Goal: Information Seeking & Learning: Learn about a topic

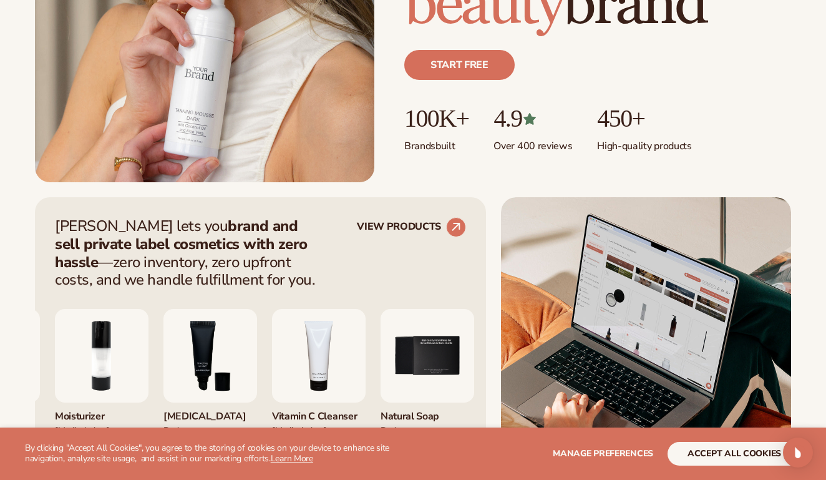
scroll to position [330, 0]
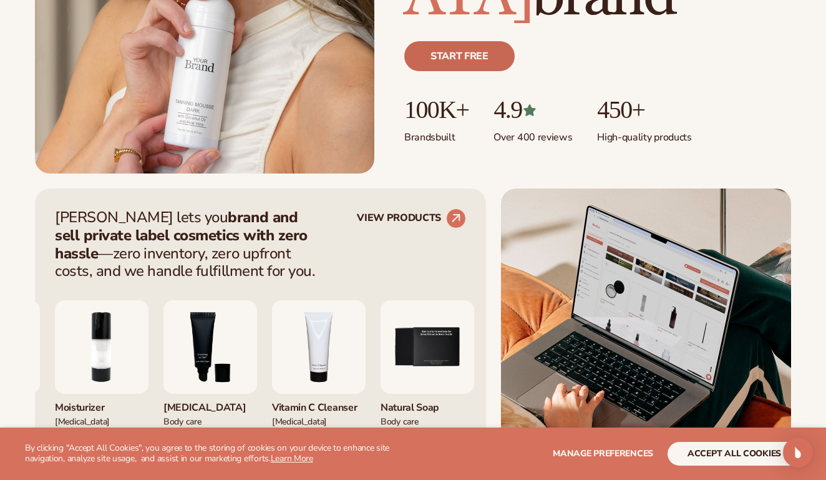
click at [451, 63] on link "Start free" at bounding box center [459, 56] width 110 height 30
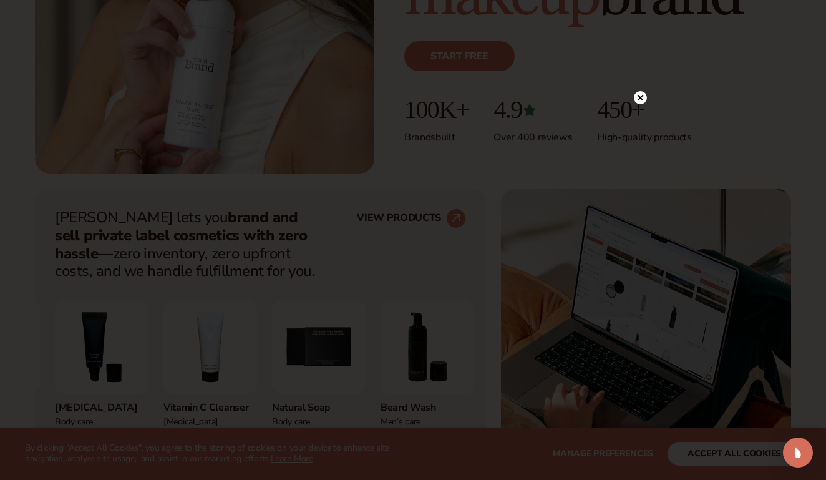
click at [643, 97] on circle at bounding box center [640, 97] width 13 height 13
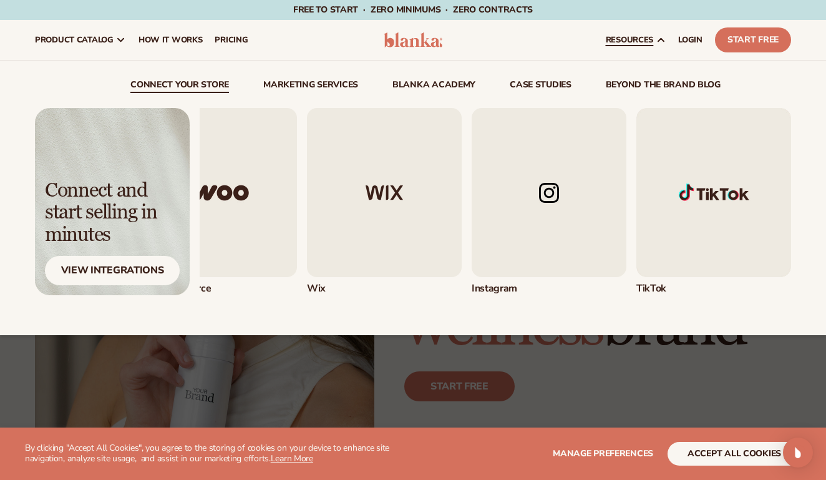
scroll to position [0, 0]
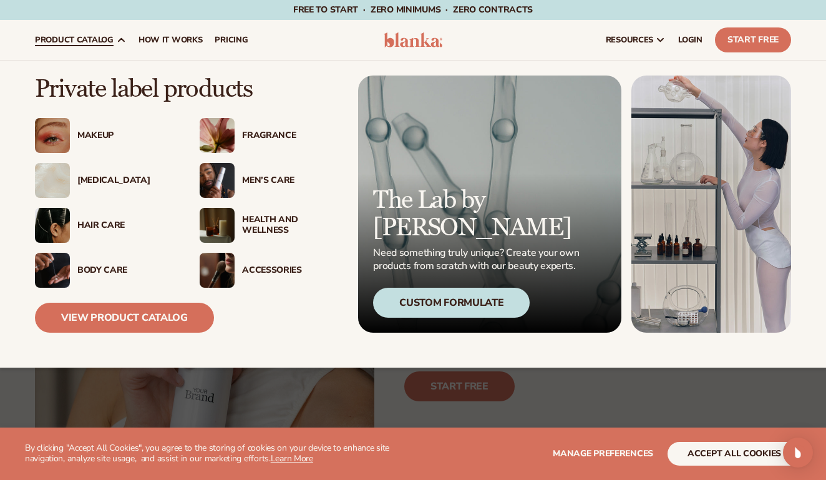
click at [107, 138] on div "Makeup" at bounding box center [125, 135] width 97 height 11
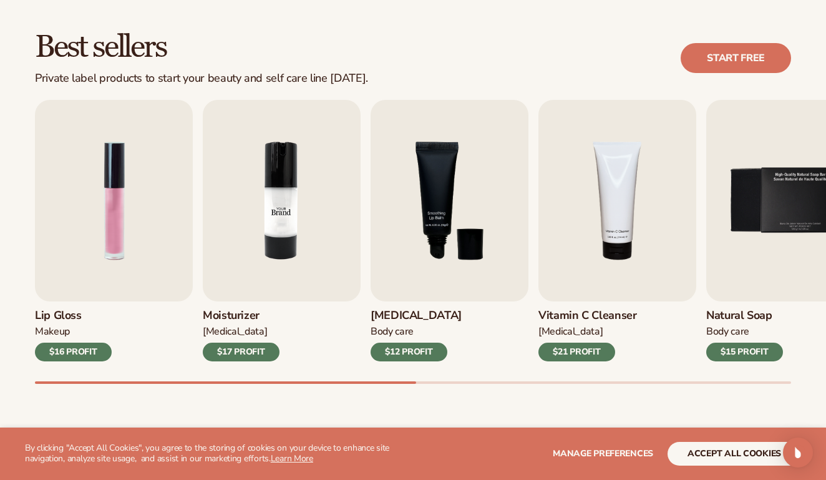
scroll to position [340, 0]
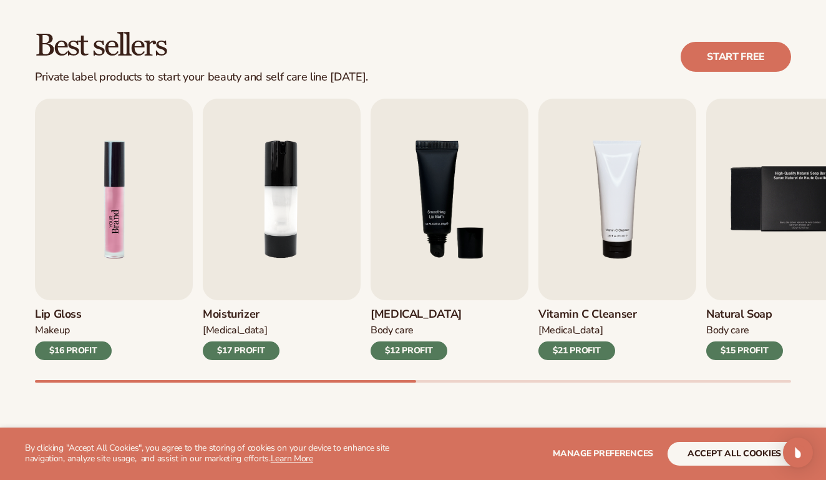
click at [130, 234] on img "1 / 9" at bounding box center [114, 200] width 158 height 202
click at [124, 275] on img "1 / 9" at bounding box center [114, 200] width 158 height 202
click at [131, 198] on img "1 / 9" at bounding box center [114, 200] width 158 height 202
click at [123, 190] on img "1 / 9" at bounding box center [114, 200] width 158 height 202
click at [130, 207] on img "1 / 9" at bounding box center [114, 200] width 158 height 202
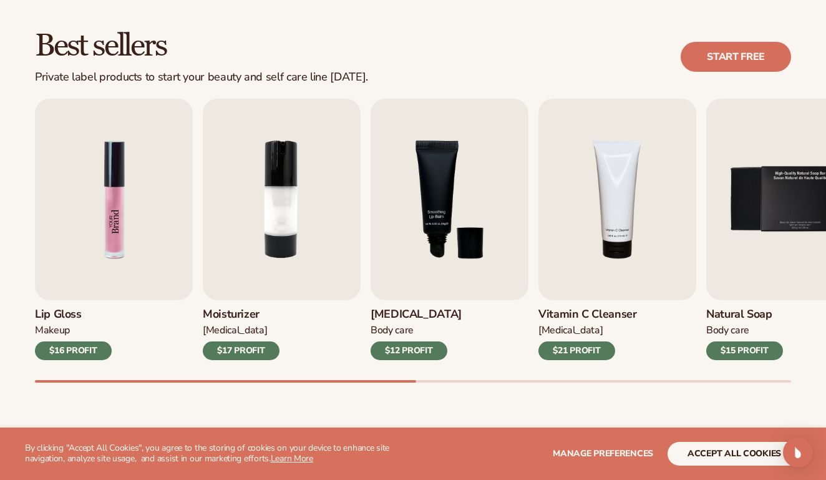
click at [99, 270] on img "1 / 9" at bounding box center [114, 200] width 158 height 202
click at [603, 449] on span "Manage preferences" at bounding box center [603, 453] width 100 height 12
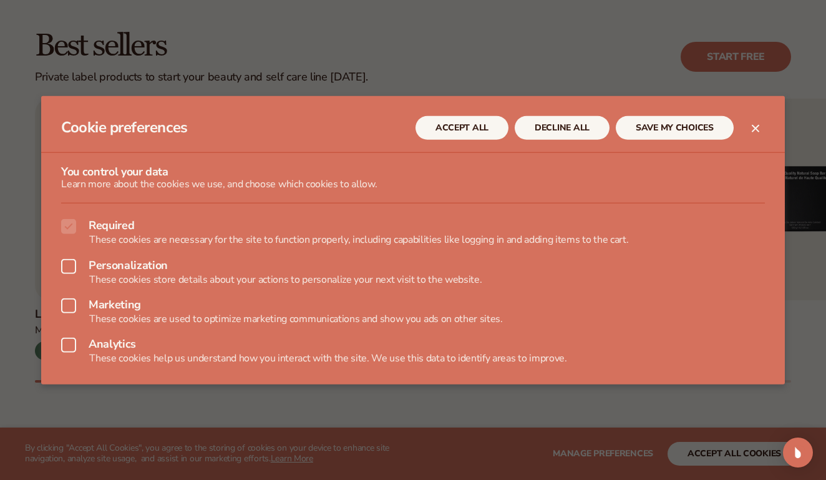
click at [459, 121] on button "ACCEPT ALL" at bounding box center [462, 127] width 93 height 24
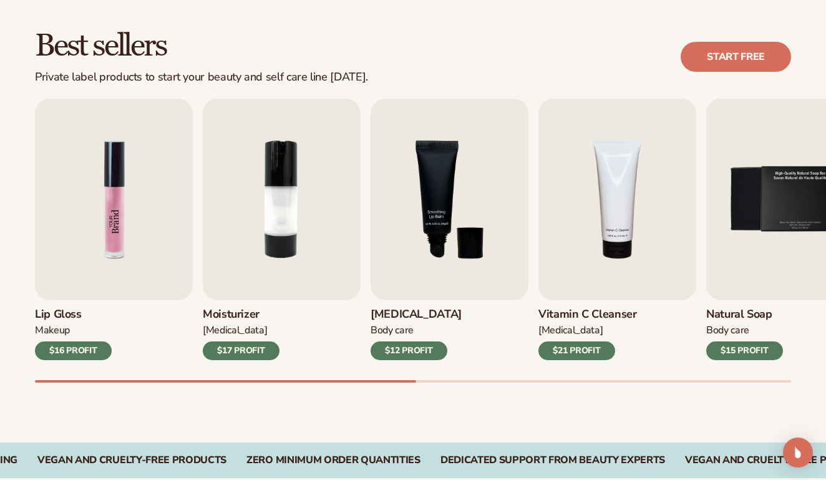
click at [112, 206] on img "1 / 9" at bounding box center [114, 200] width 158 height 202
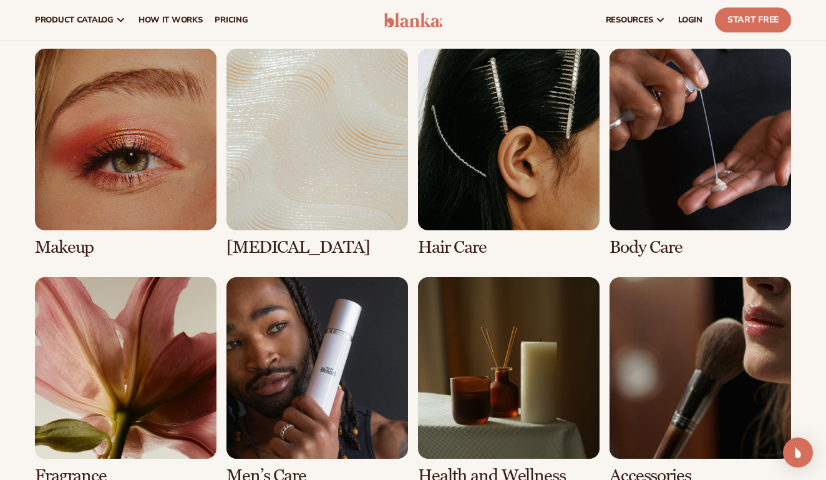
scroll to position [901, 0]
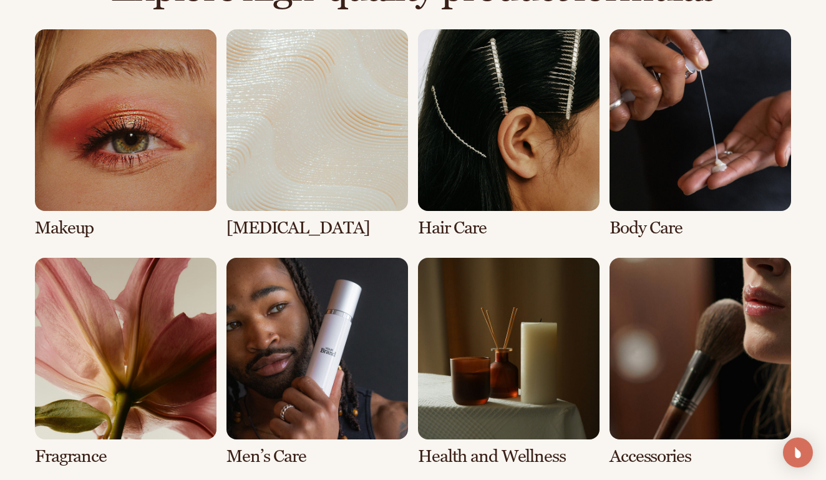
click at [167, 179] on link "1 / 8" at bounding box center [126, 133] width 182 height 208
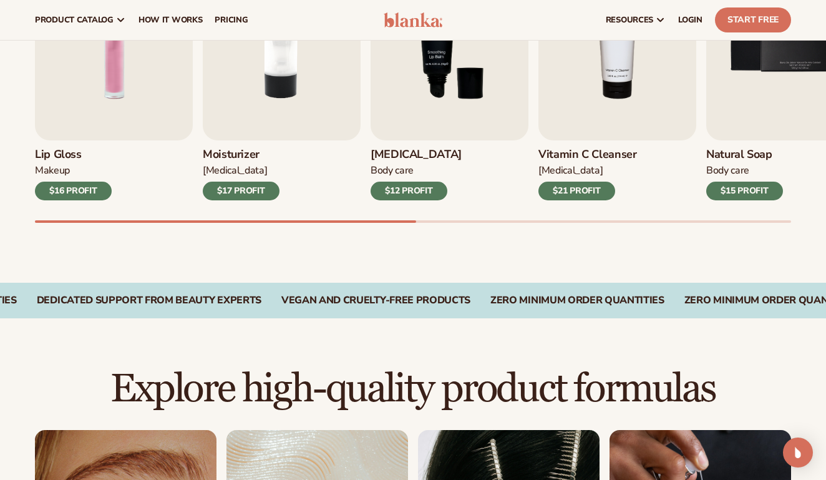
scroll to position [496, 0]
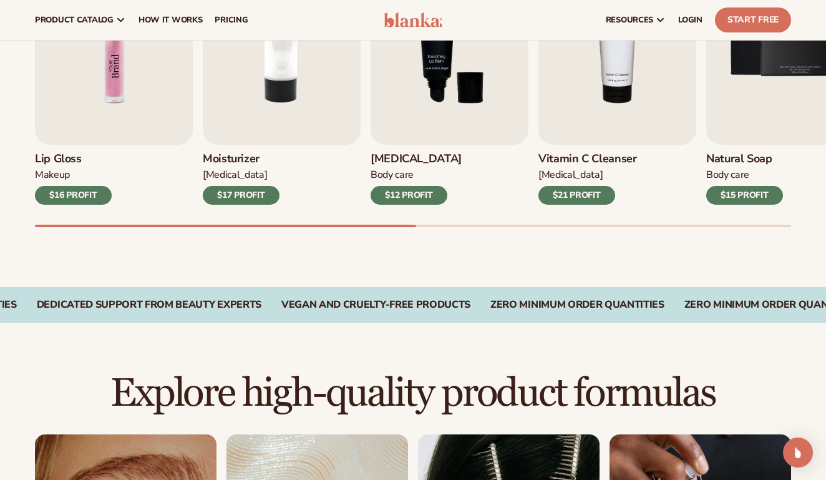
click at [112, 81] on img "1 / 9" at bounding box center [114, 44] width 158 height 202
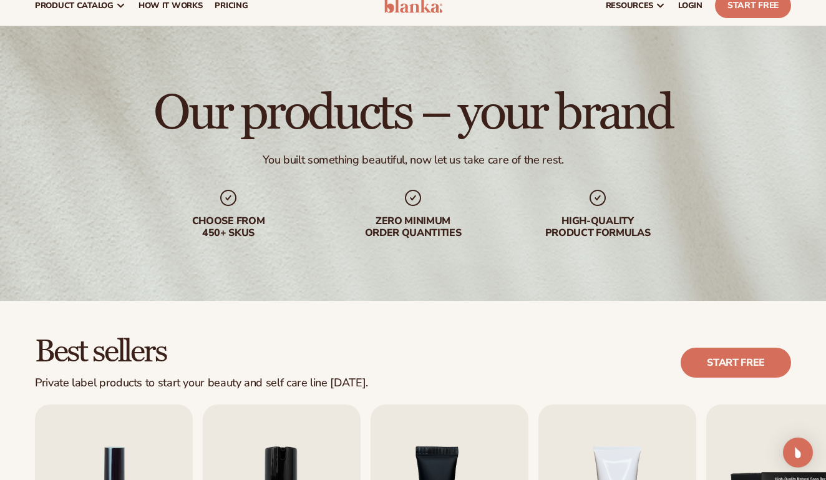
scroll to position [36, 0]
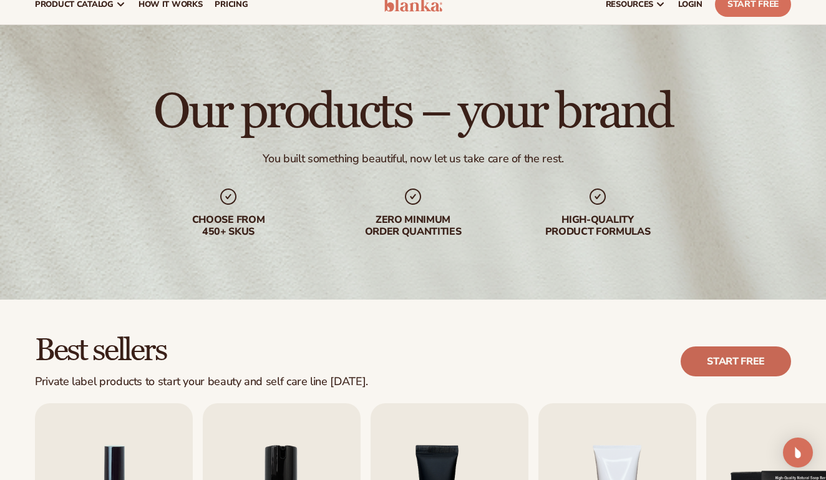
click at [728, 358] on link "Start free" at bounding box center [736, 361] width 110 height 30
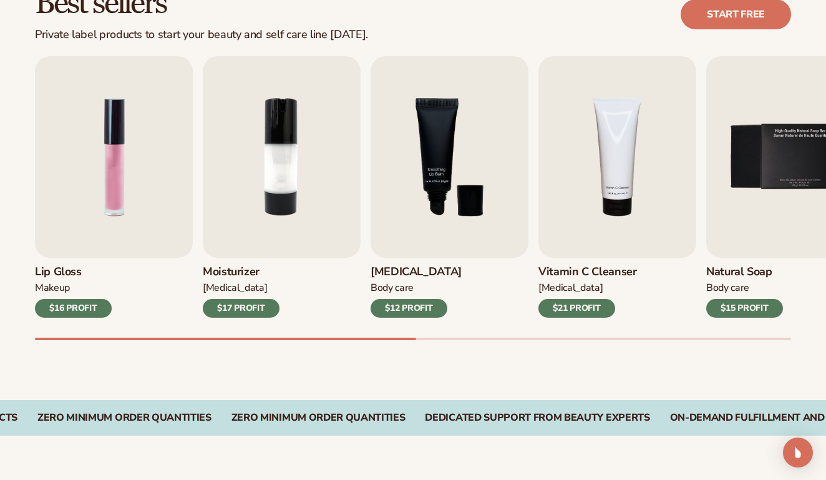
scroll to position [407, 0]
